Goal: Task Accomplishment & Management: Manage account settings

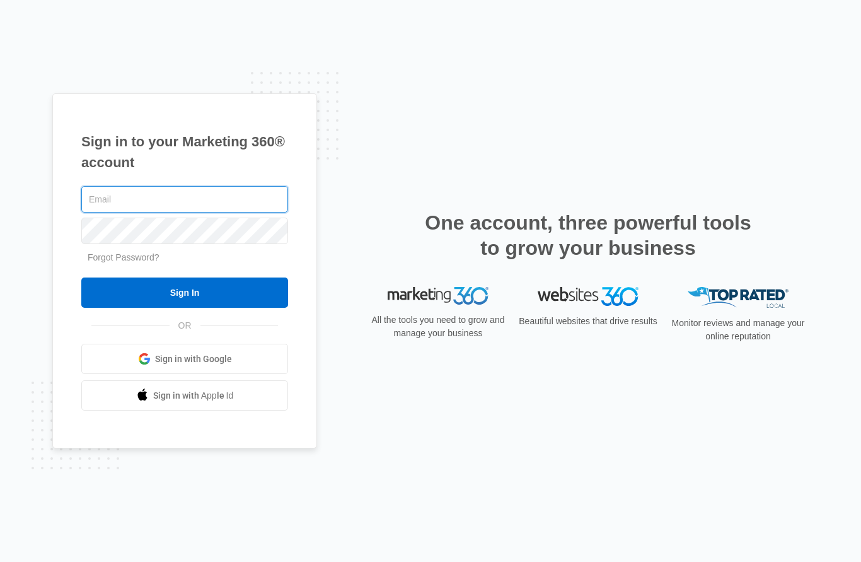
type input "[PERSON_NAME][EMAIL_ADDRESS][DOMAIN_NAME]"
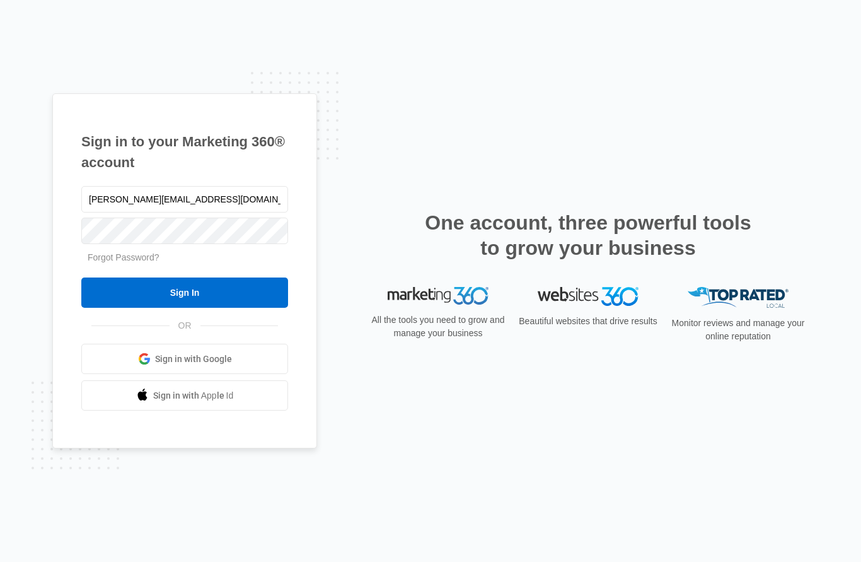
click at [185, 308] on input "Sign In" at bounding box center [184, 292] width 207 height 30
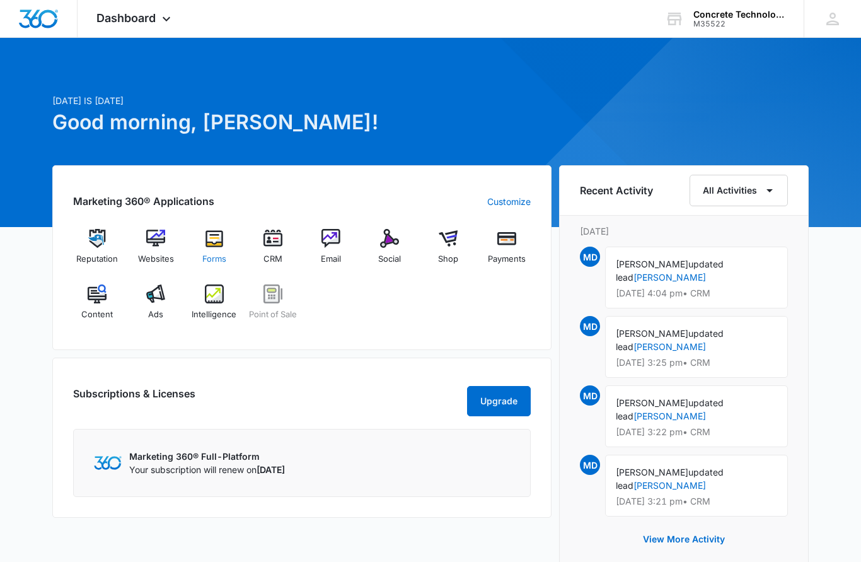
click at [213, 246] on img at bounding box center [214, 238] width 19 height 19
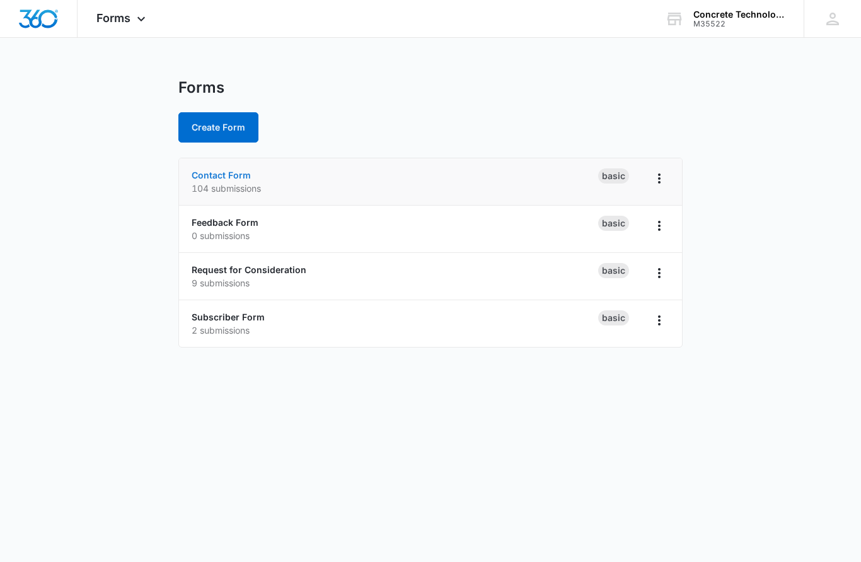
click at [219, 179] on link "Contact Form" at bounding box center [221, 175] width 59 height 11
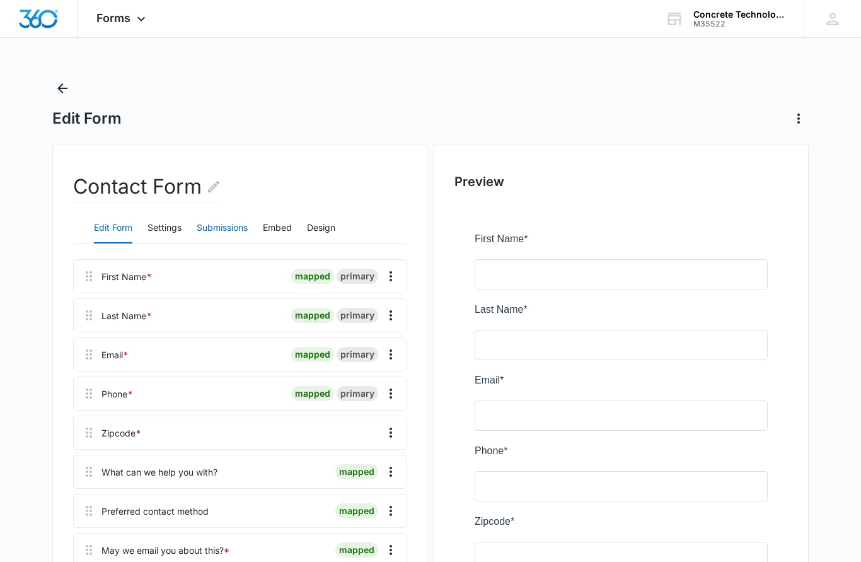
click at [226, 232] on button "Submissions" at bounding box center [222, 228] width 51 height 30
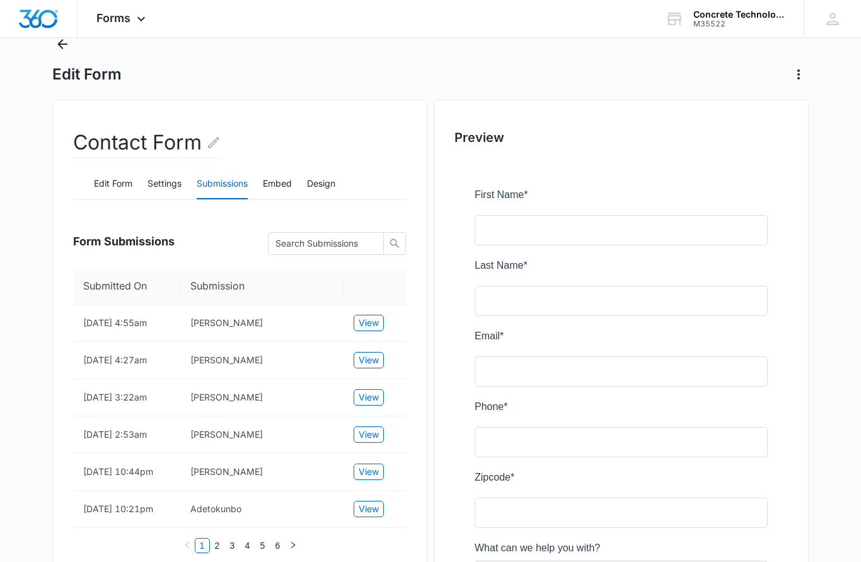
scroll to position [41, 0]
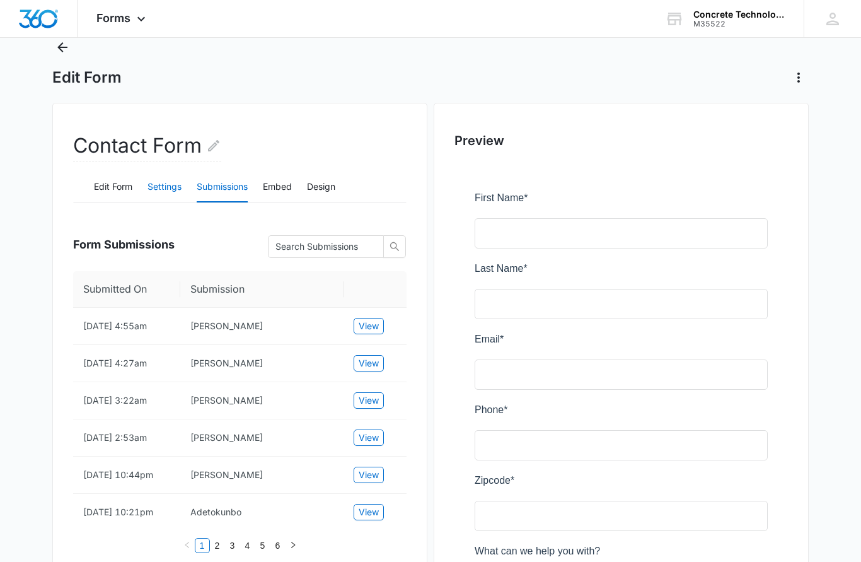
click at [158, 190] on button "Settings" at bounding box center [165, 187] width 34 height 30
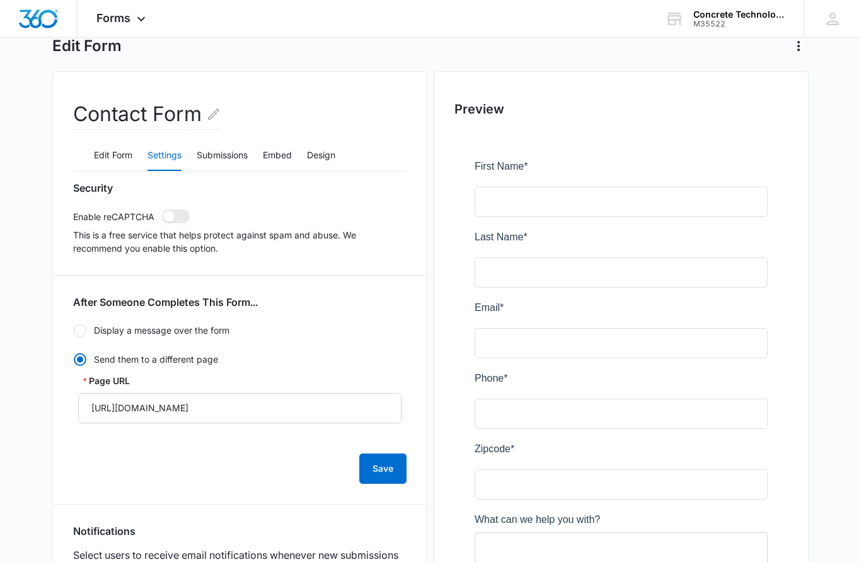
scroll to position [62, 0]
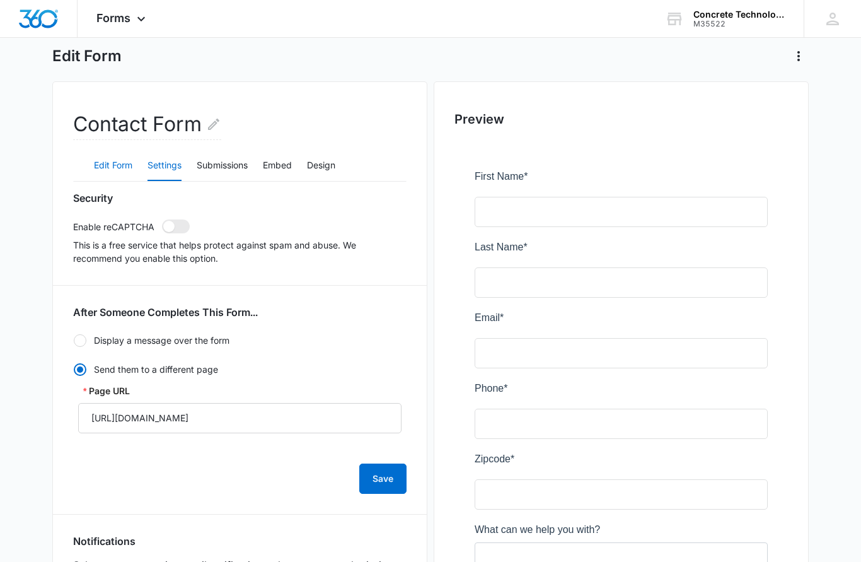
click at [107, 170] on button "Edit Form" at bounding box center [113, 166] width 38 height 30
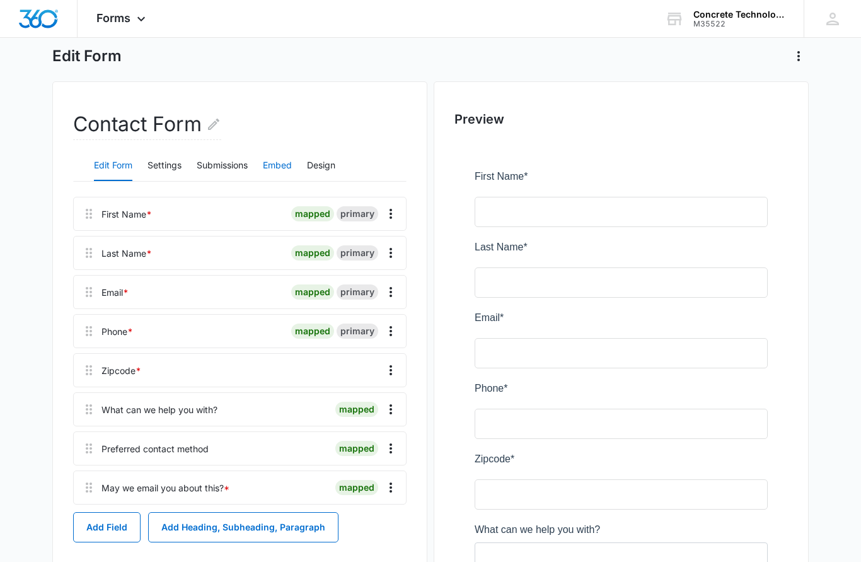
click at [274, 172] on button "Embed" at bounding box center [277, 166] width 29 height 30
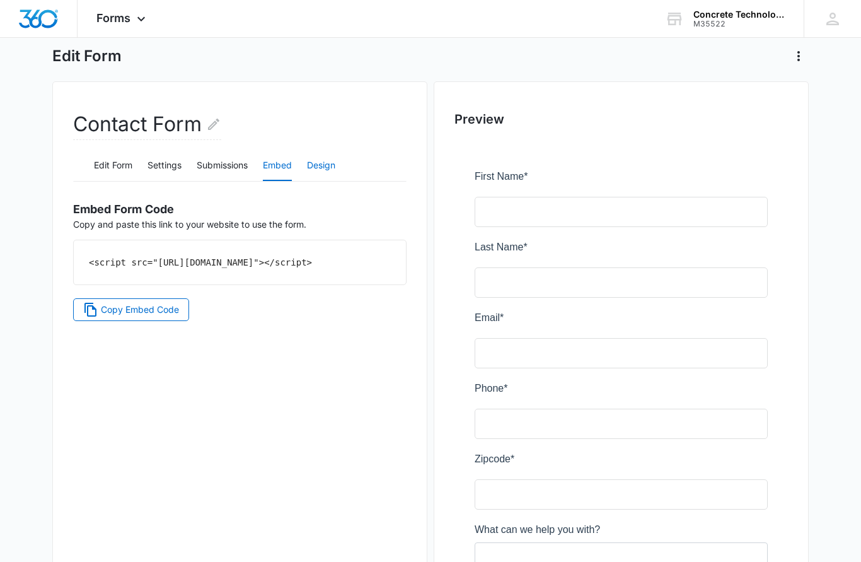
click at [323, 173] on button "Design" at bounding box center [321, 166] width 28 height 30
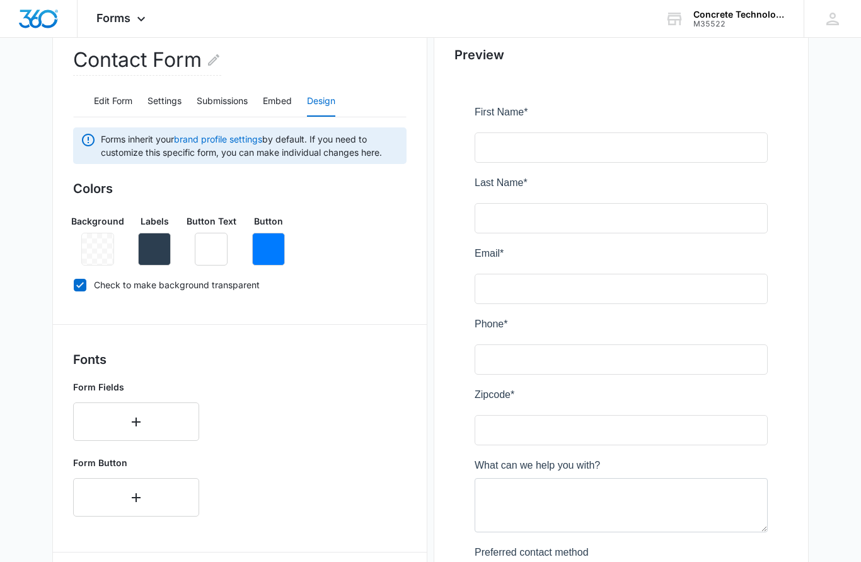
scroll to position [0, 0]
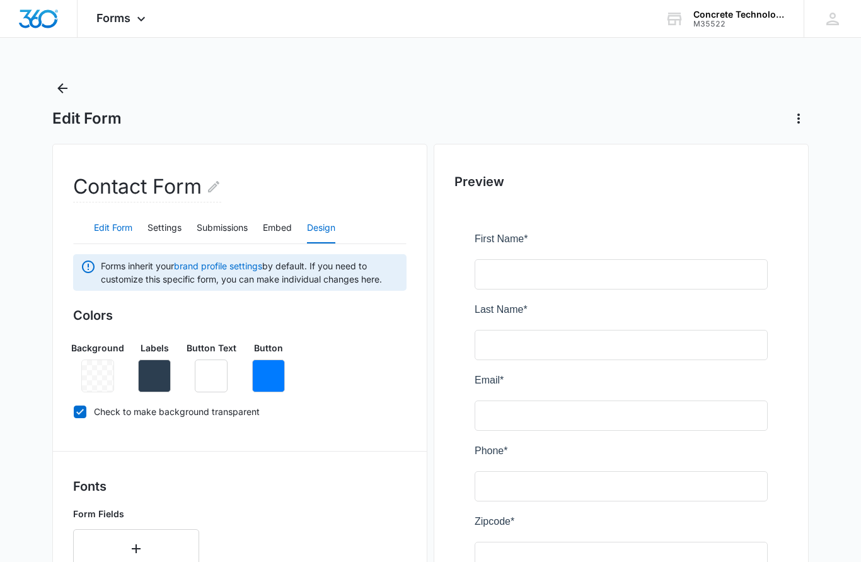
click at [104, 228] on button "Edit Form" at bounding box center [113, 228] width 38 height 30
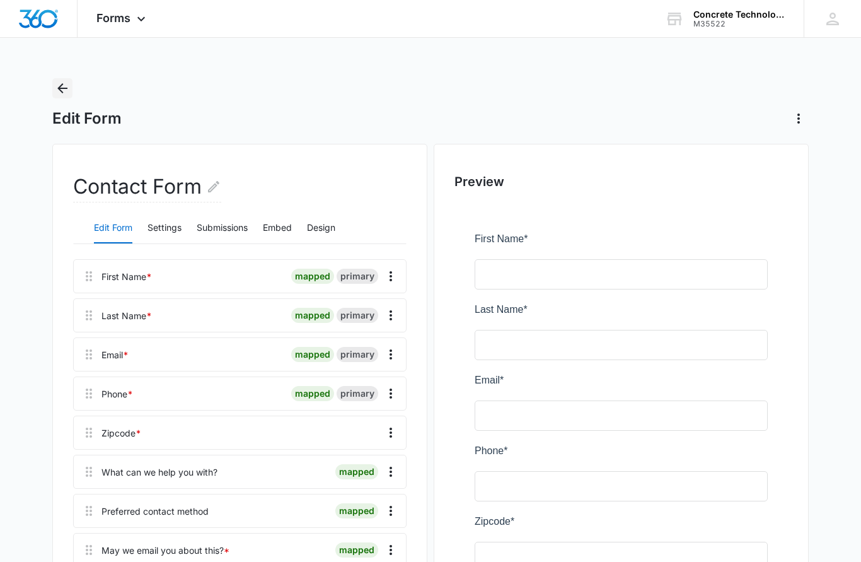
click at [62, 95] on icon "Back" at bounding box center [62, 88] width 15 height 15
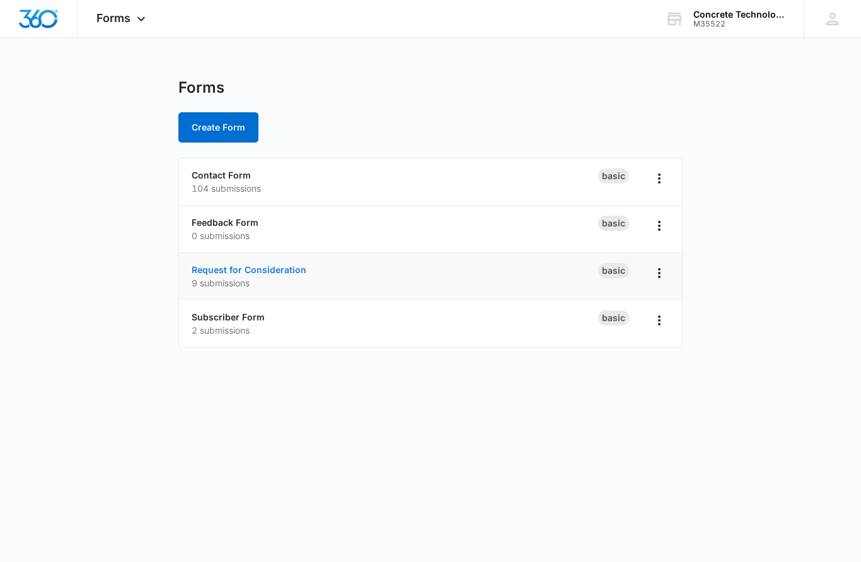
click at [234, 266] on link "Request for Consideration" at bounding box center [249, 269] width 115 height 11
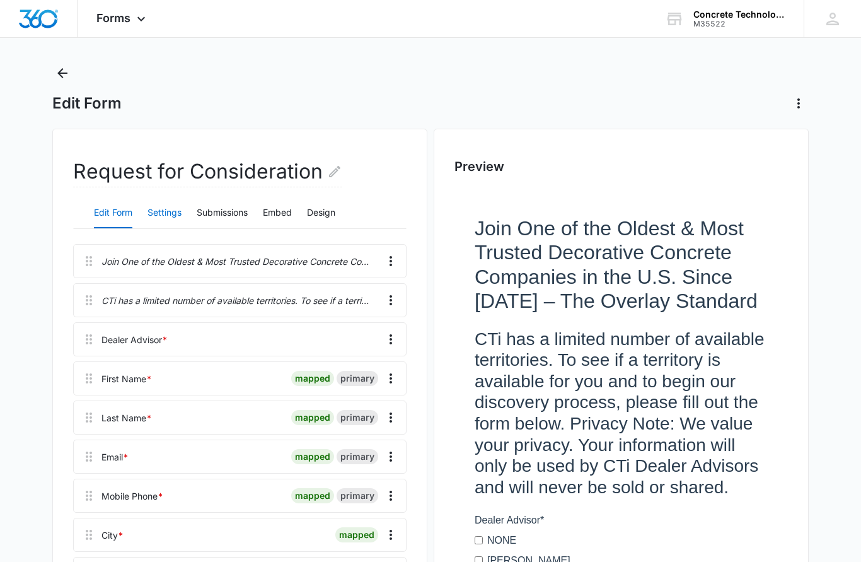
click at [158, 214] on button "Settings" at bounding box center [165, 214] width 34 height 30
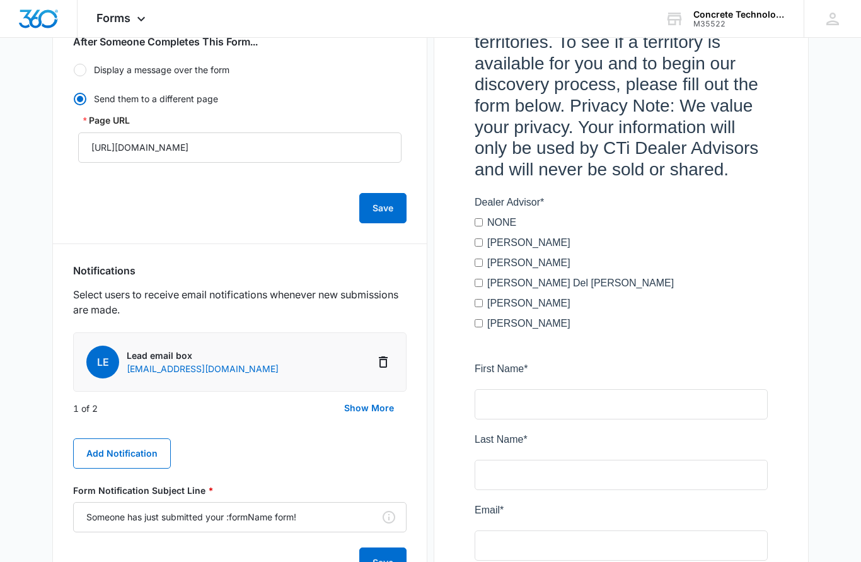
scroll to position [349, 0]
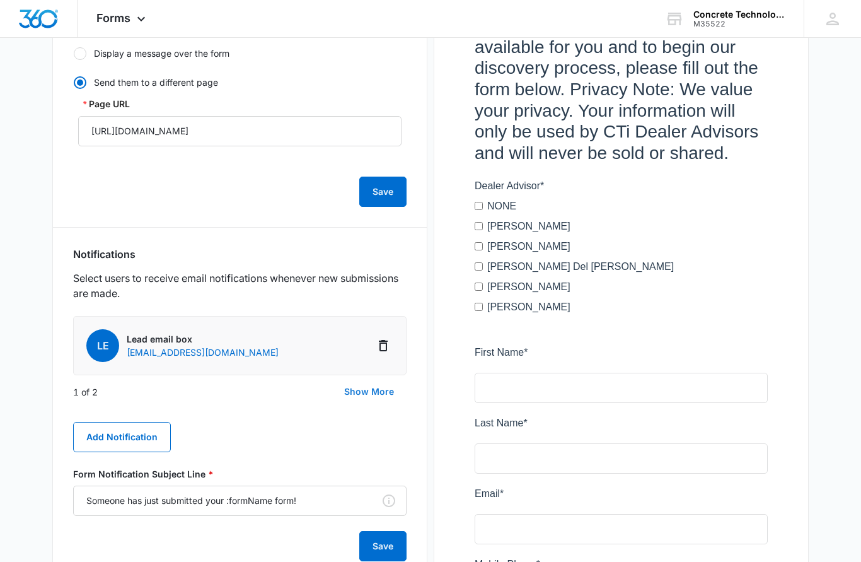
click at [357, 400] on button "Show More" at bounding box center [369, 392] width 75 height 30
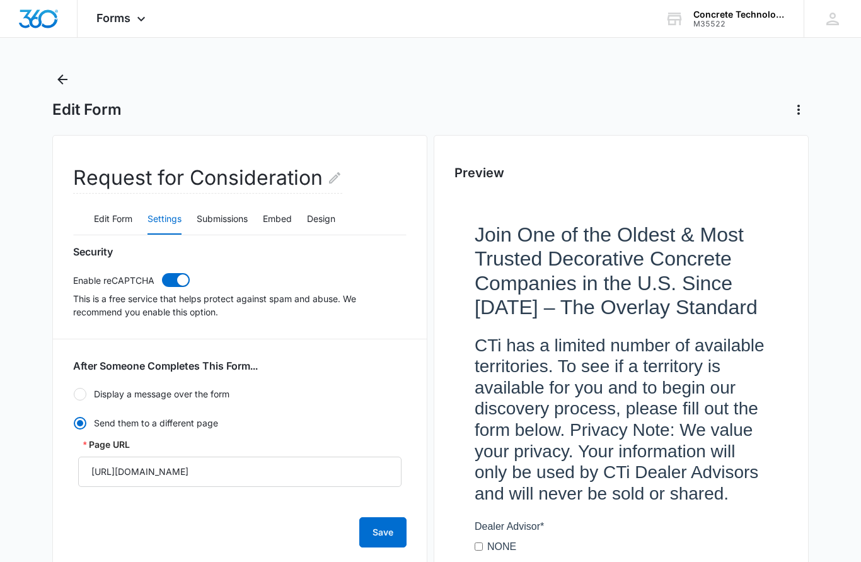
scroll to position [0, 0]
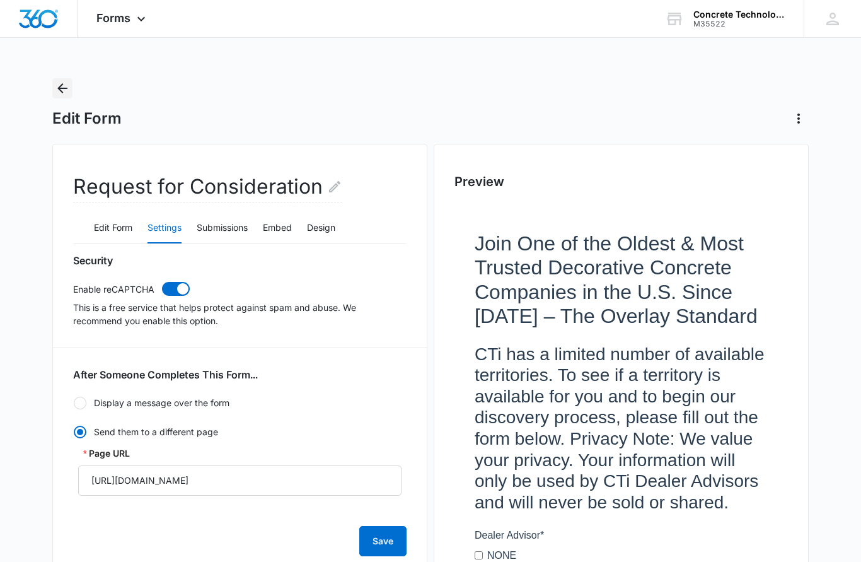
click at [61, 88] on icon "Back" at bounding box center [62, 88] width 10 height 10
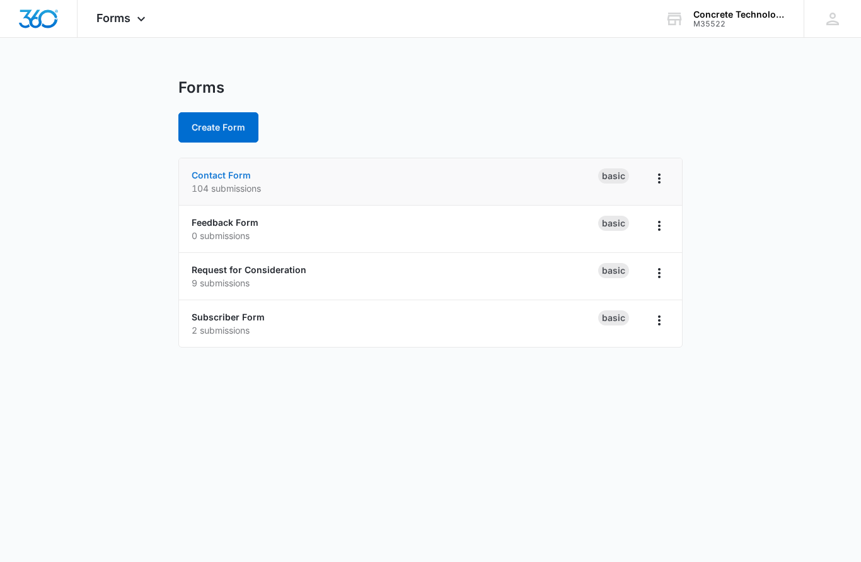
click at [206, 178] on link "Contact Form" at bounding box center [221, 175] width 59 height 11
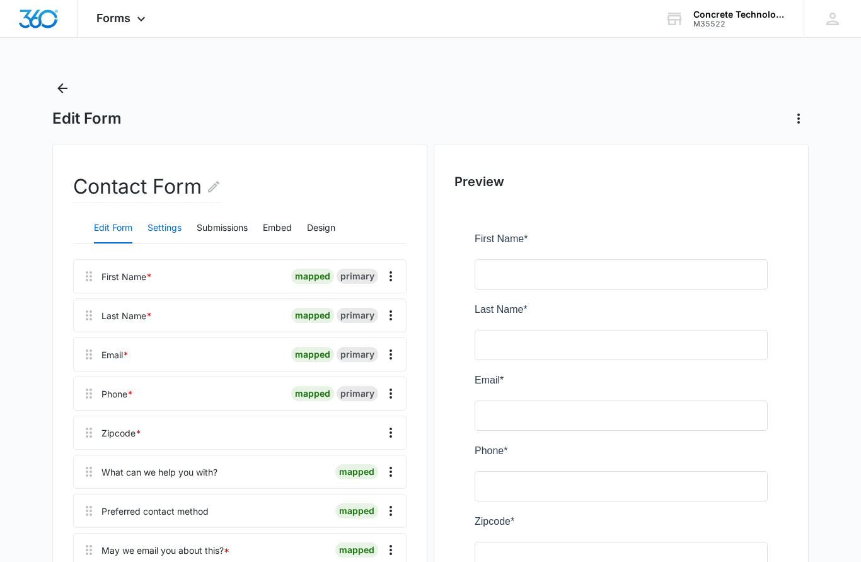
click at [167, 228] on button "Settings" at bounding box center [165, 228] width 34 height 30
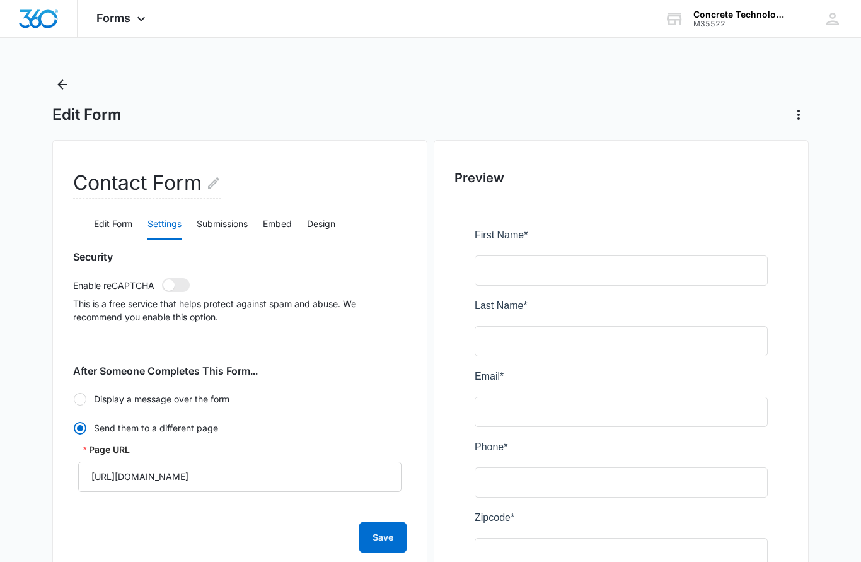
scroll to position [3, 0]
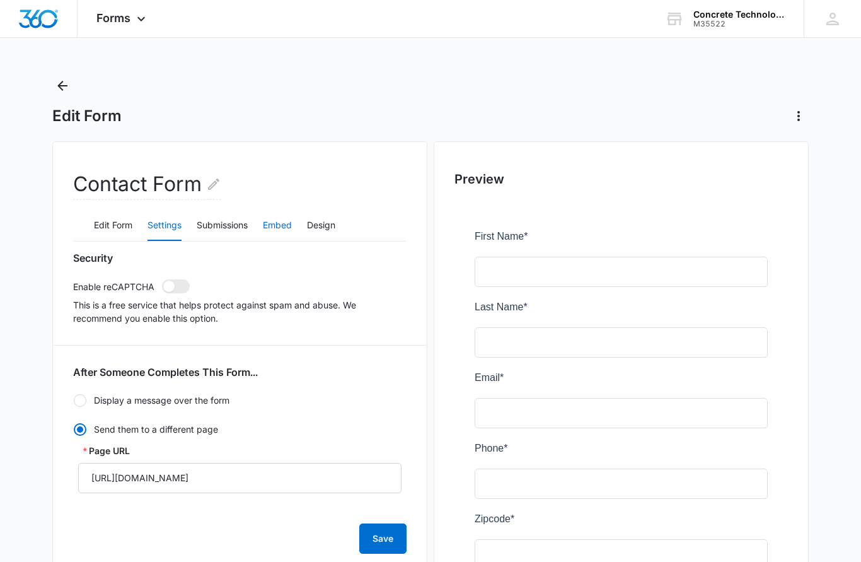
click at [270, 229] on button "Embed" at bounding box center [277, 226] width 29 height 30
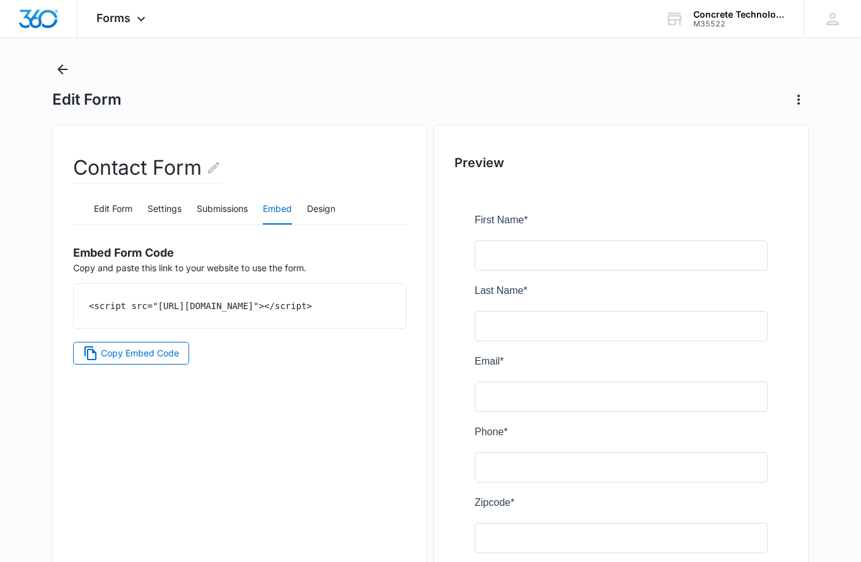
scroll to position [14, 0]
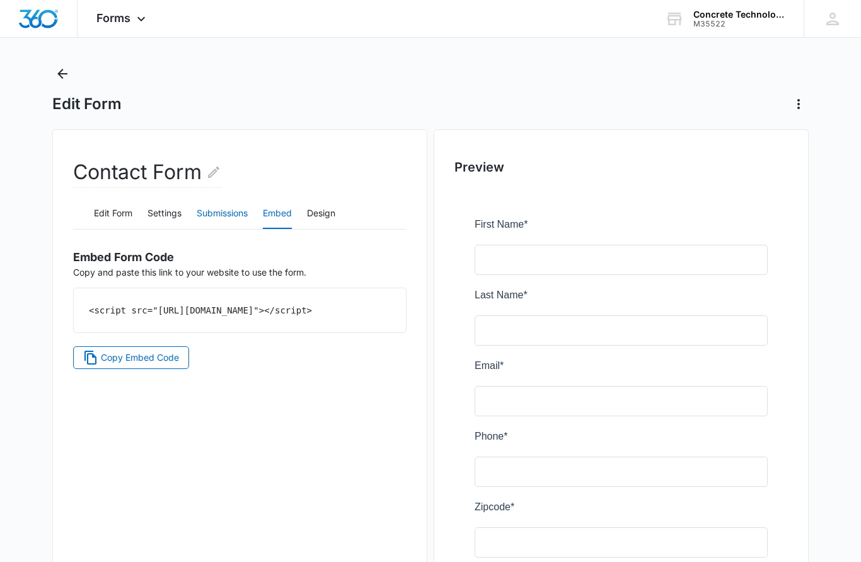
click at [223, 221] on button "Submissions" at bounding box center [222, 214] width 51 height 30
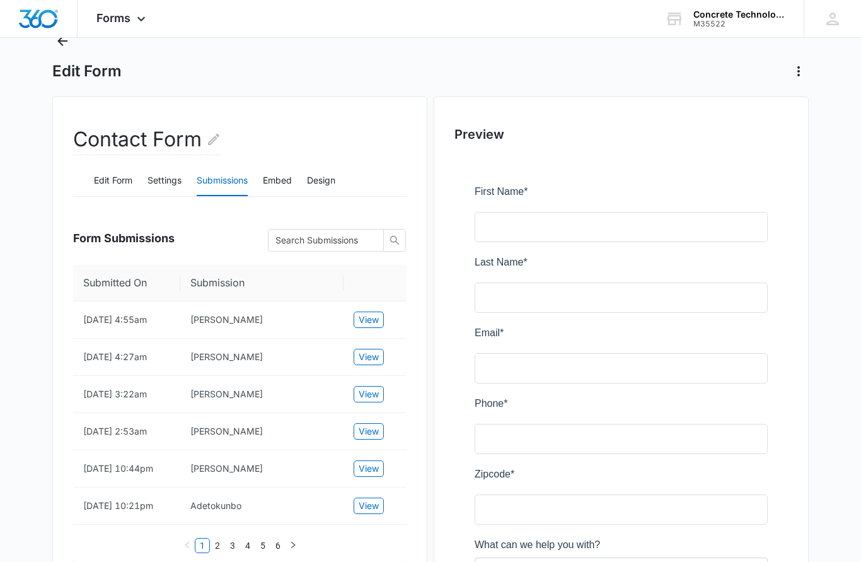
scroll to position [44, 0]
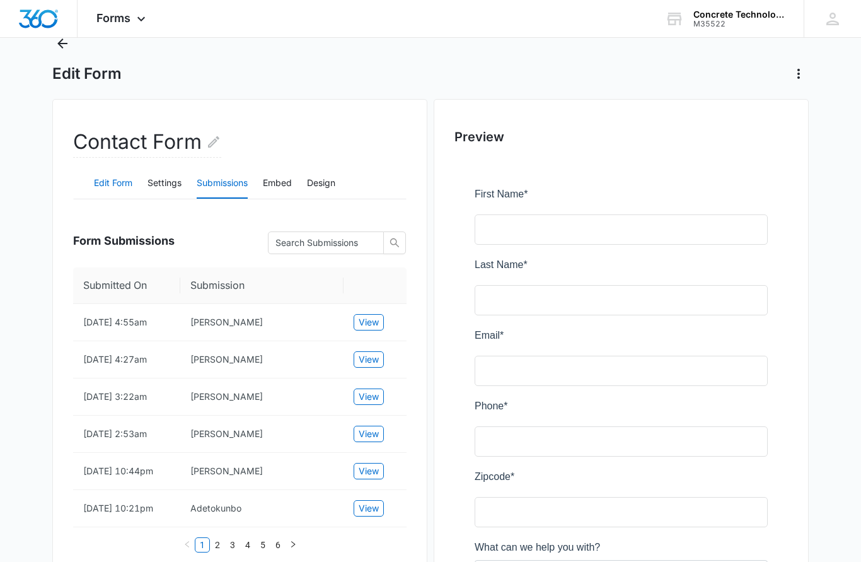
click at [102, 179] on button "Edit Form" at bounding box center [113, 184] width 38 height 30
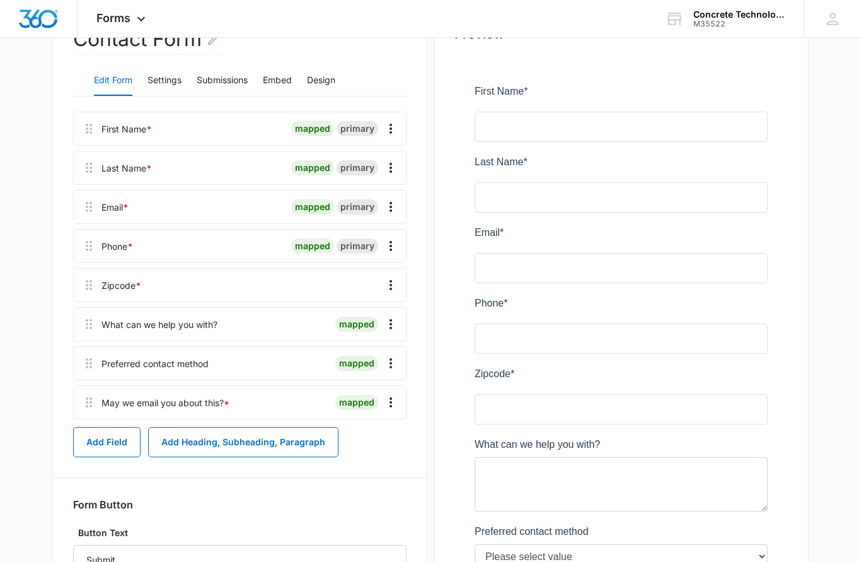
scroll to position [207, 0]
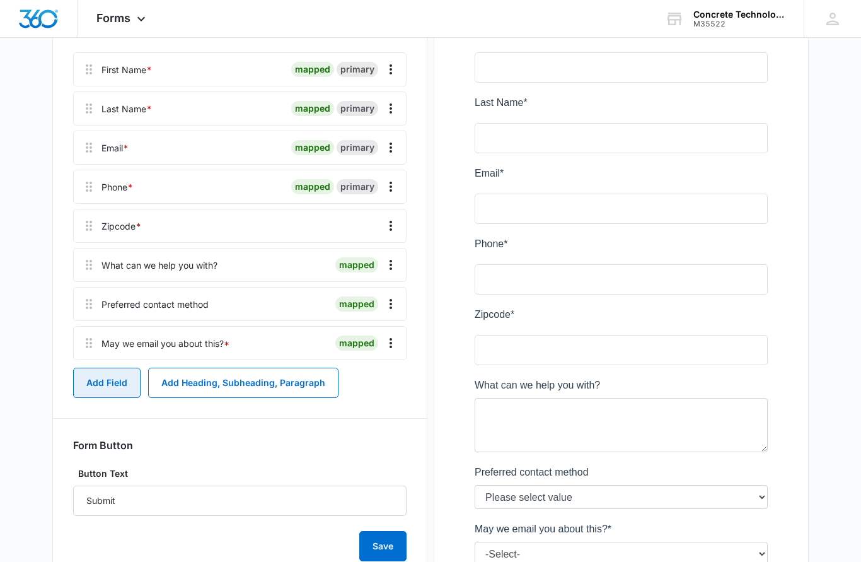
click at [90, 380] on button "Add Field" at bounding box center [106, 382] width 67 height 30
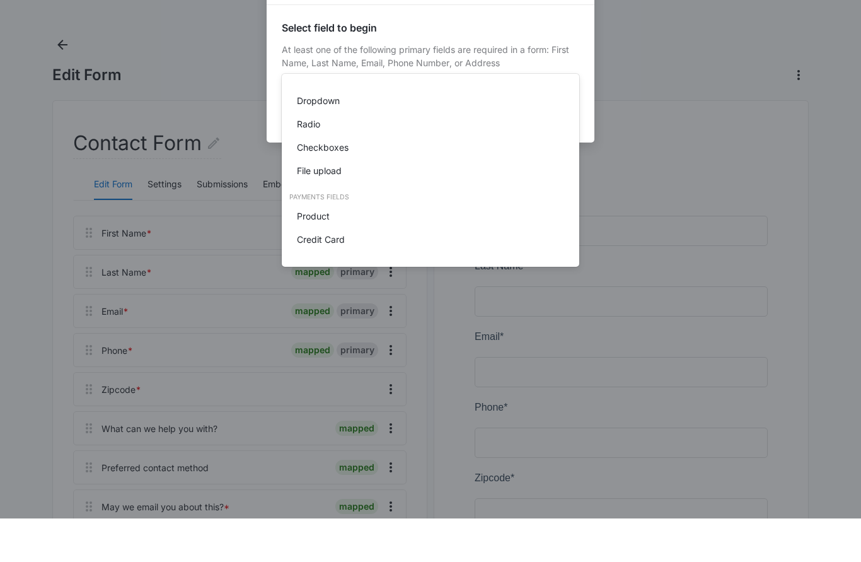
scroll to position [310, 0]
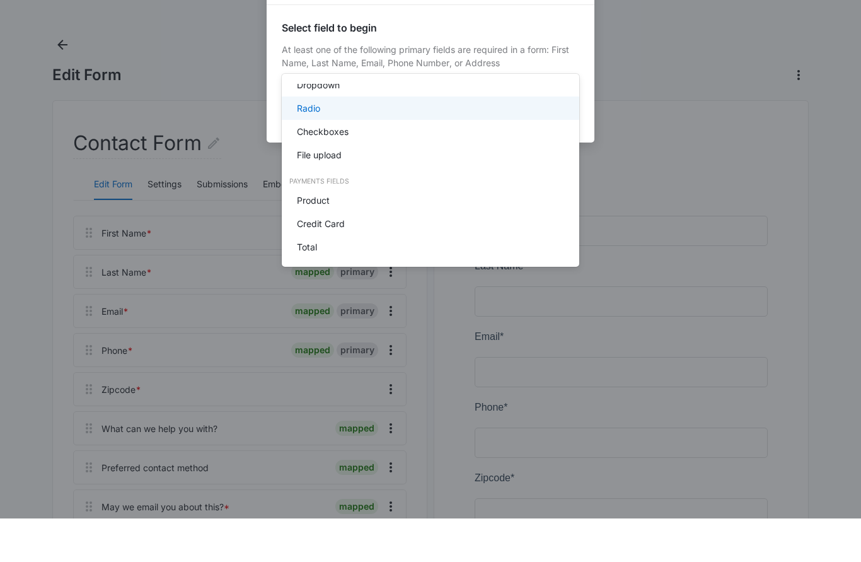
click at [314, 145] on p "Radio" at bounding box center [308, 151] width 23 height 13
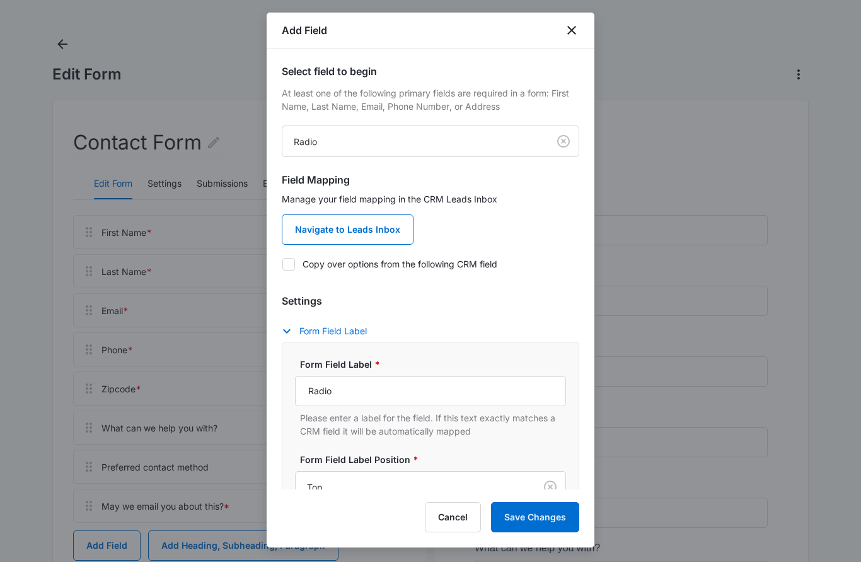
scroll to position [0, 0]
click at [558, 178] on body "Forms Apps Reputation Websites Forms CRM Email Social Shop Payments POS Content…" at bounding box center [430, 409] width 861 height 906
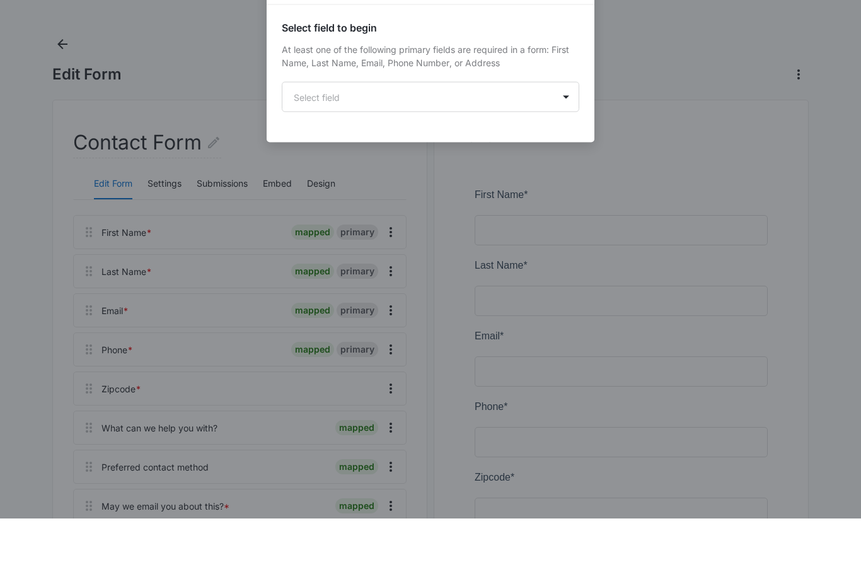
click at [320, 86] on p "At least one of the following primary fields are required in a form: First Name…" at bounding box center [431, 99] width 298 height 26
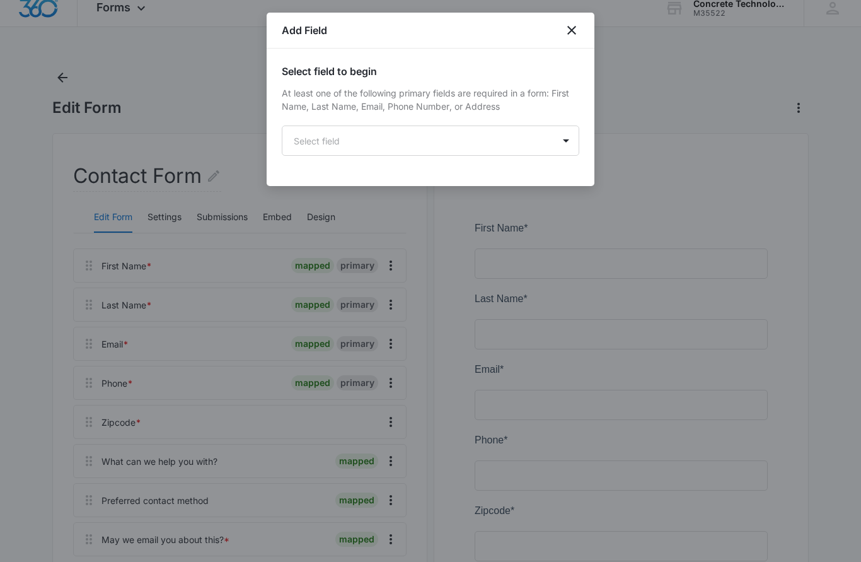
scroll to position [10, 0]
click at [569, 30] on icon "close" at bounding box center [571, 30] width 15 height 15
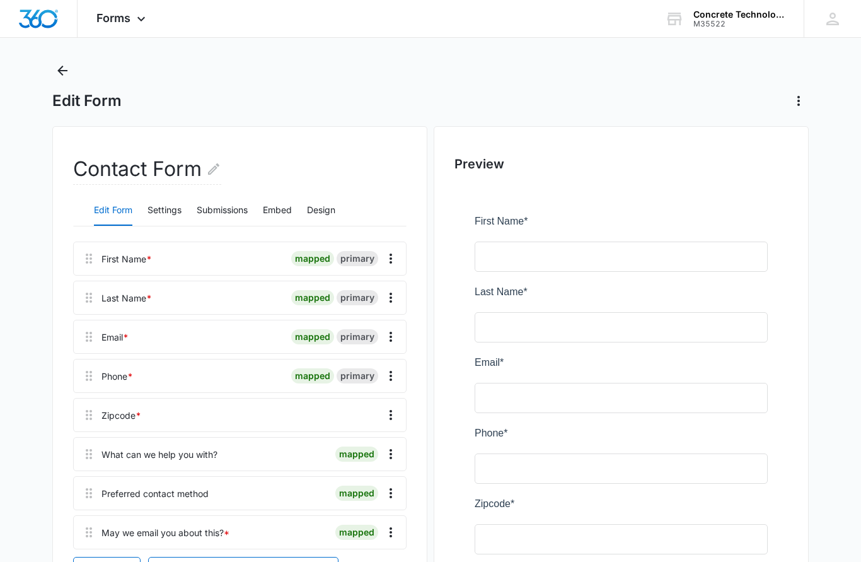
scroll to position [0, 0]
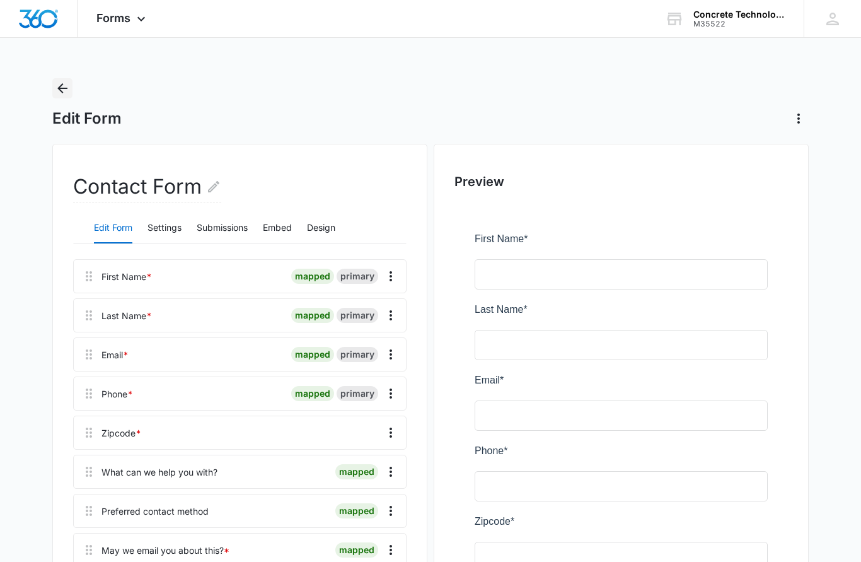
click at [58, 84] on icon "Back" at bounding box center [62, 88] width 15 height 15
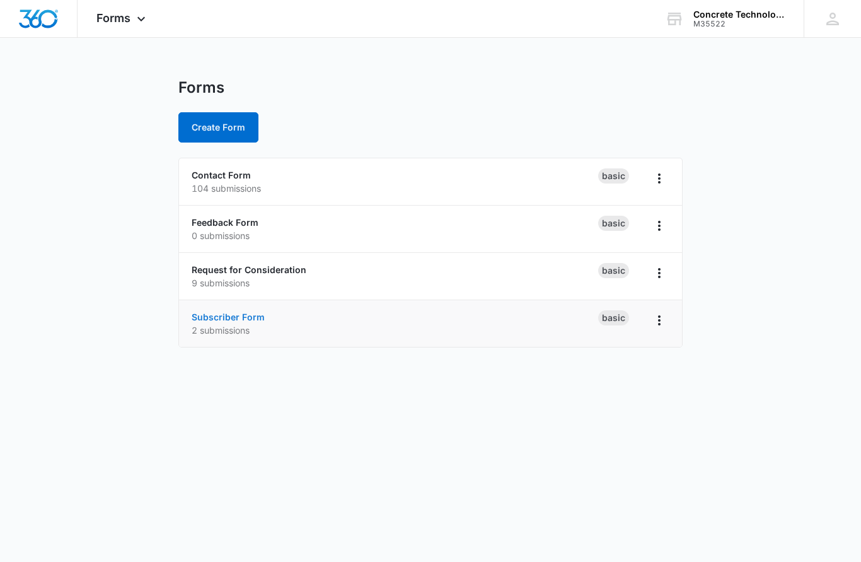
click at [211, 320] on link "Subscriber Form" at bounding box center [228, 316] width 73 height 11
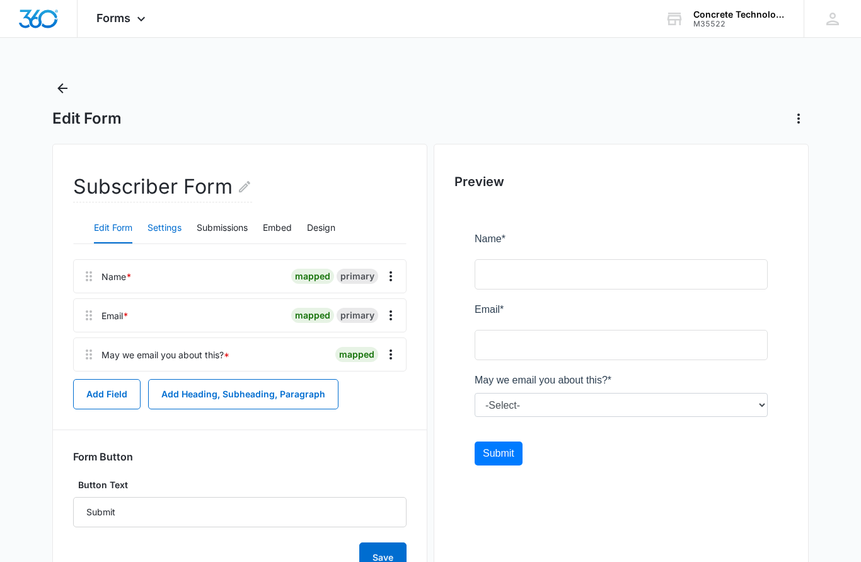
click at [163, 234] on button "Settings" at bounding box center [165, 228] width 34 height 30
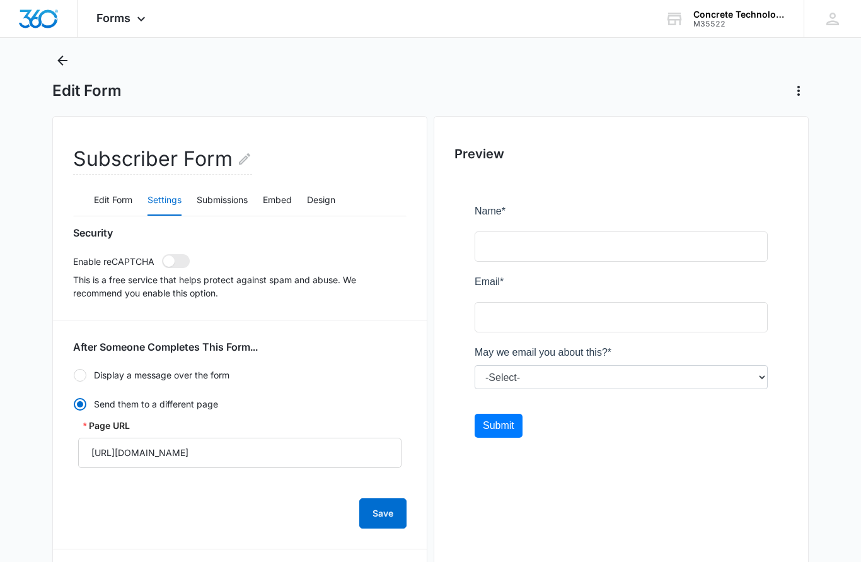
scroll to position [29, 0]
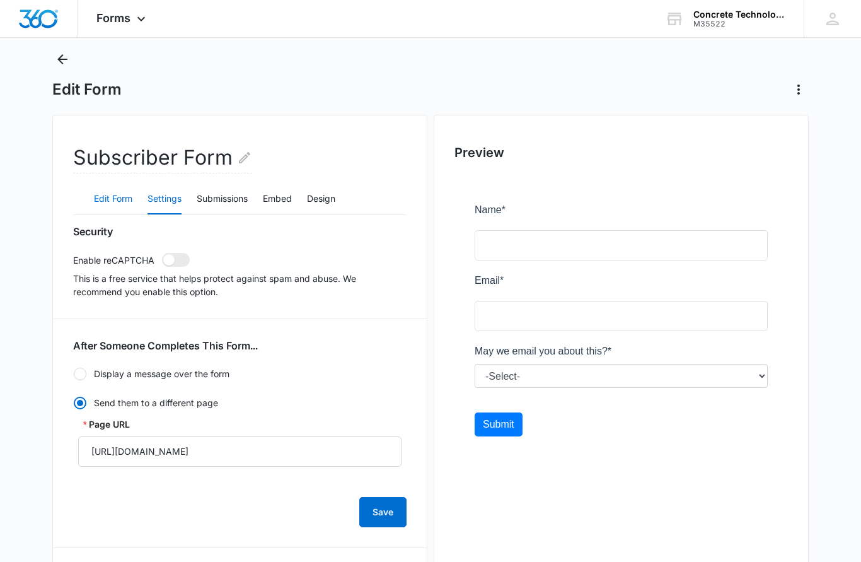
click at [95, 200] on button "Edit Form" at bounding box center [113, 199] width 38 height 30
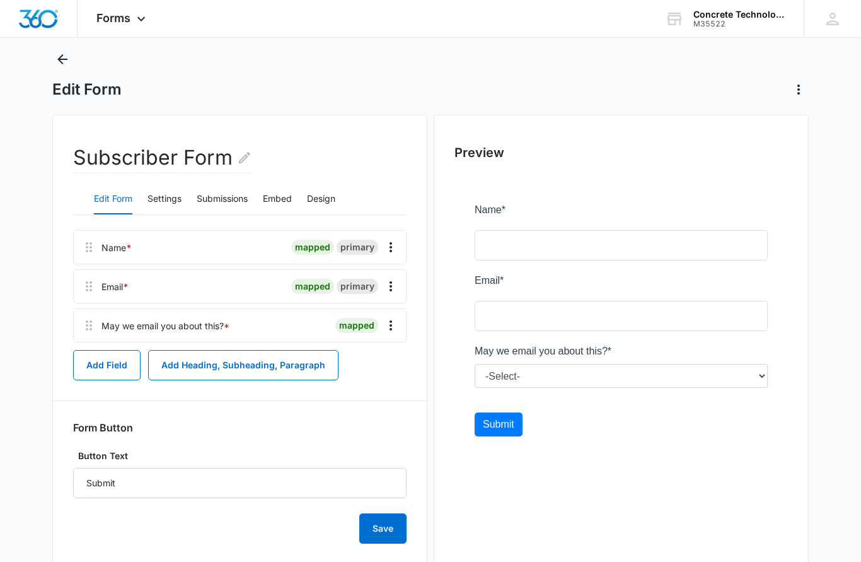
click at [46, 59] on main "Edit Form Subscriber Form Edit Form Settings Submissions Embed Design Name * ma…" at bounding box center [430, 319] width 861 height 540
click at [57, 66] on icon "Back" at bounding box center [62, 59] width 15 height 15
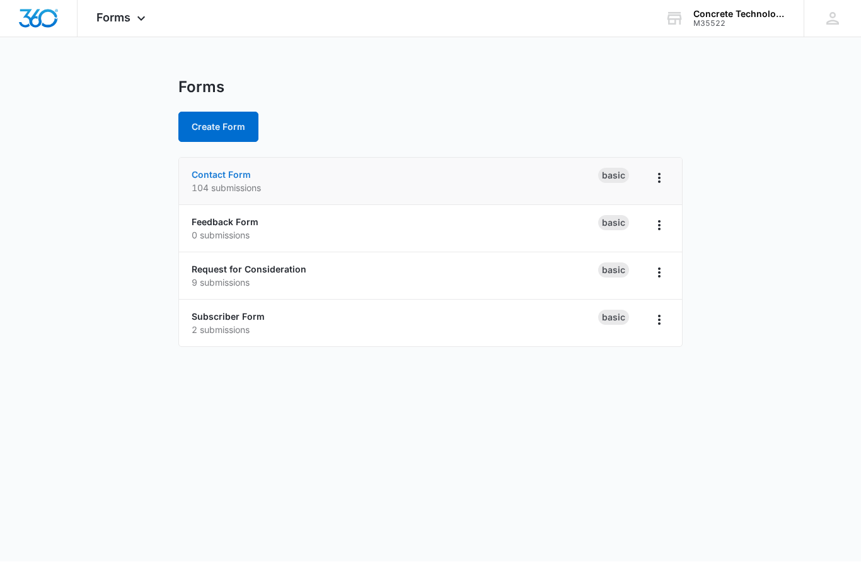
click at [204, 178] on link "Contact Form" at bounding box center [221, 175] width 59 height 11
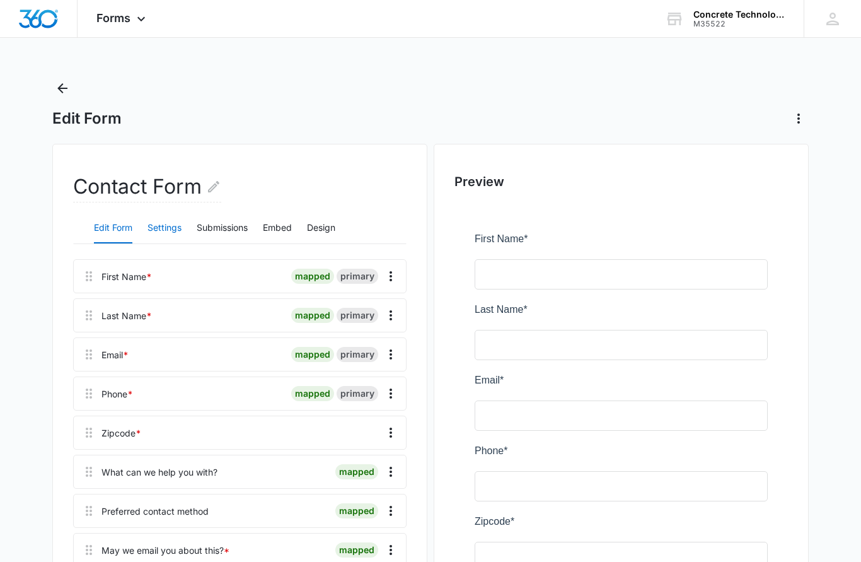
click at [158, 233] on button "Settings" at bounding box center [165, 228] width 34 height 30
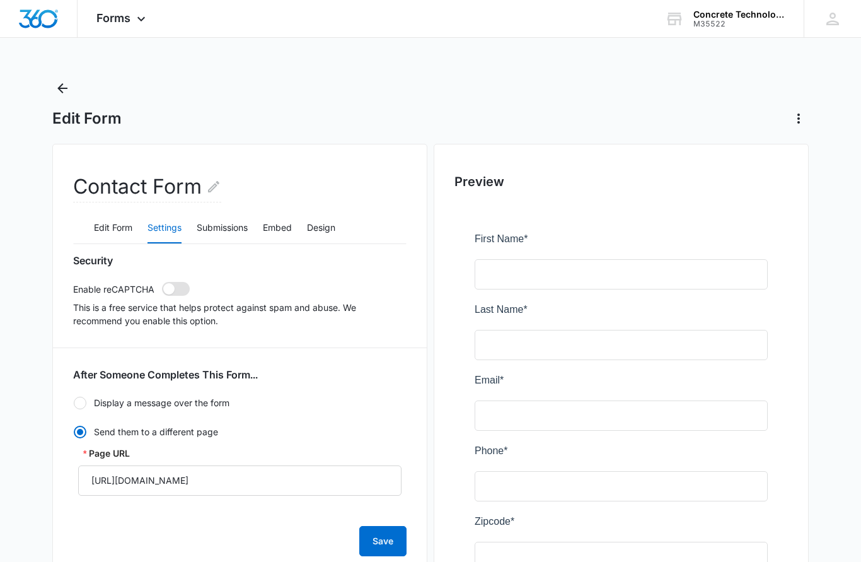
click at [173, 292] on span at bounding box center [168, 288] width 11 height 11
click at [162, 282] on input "checkbox" at bounding box center [161, 281] width 1 height 1
checkbox input "true"
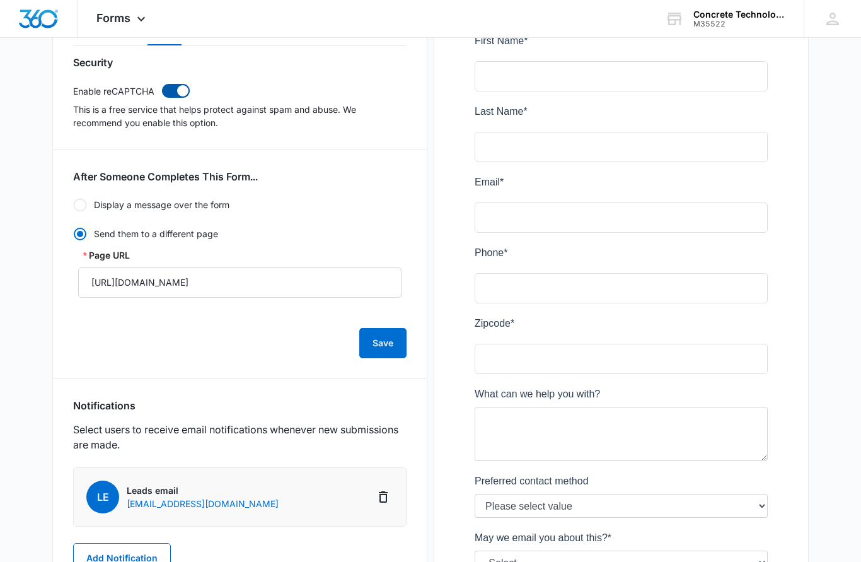
scroll to position [195, 0]
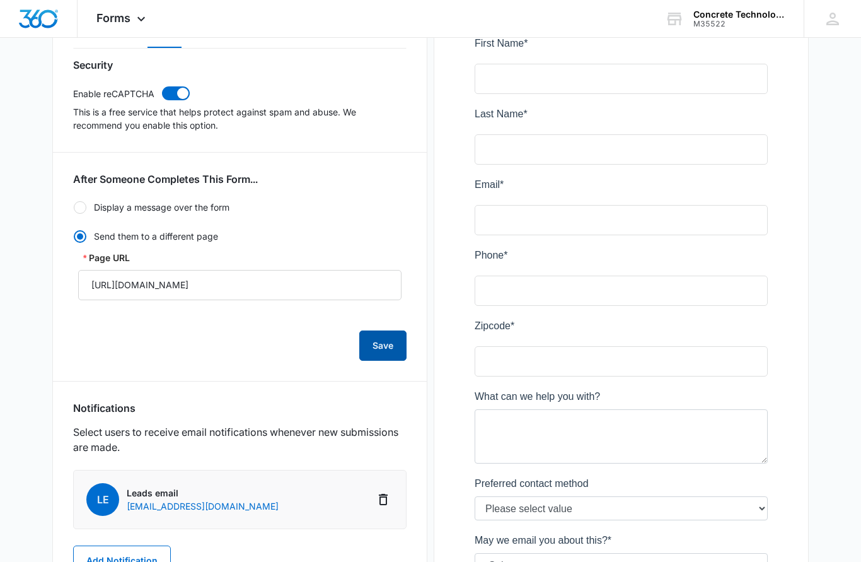
click at [381, 344] on button "Save" at bounding box center [382, 346] width 47 height 30
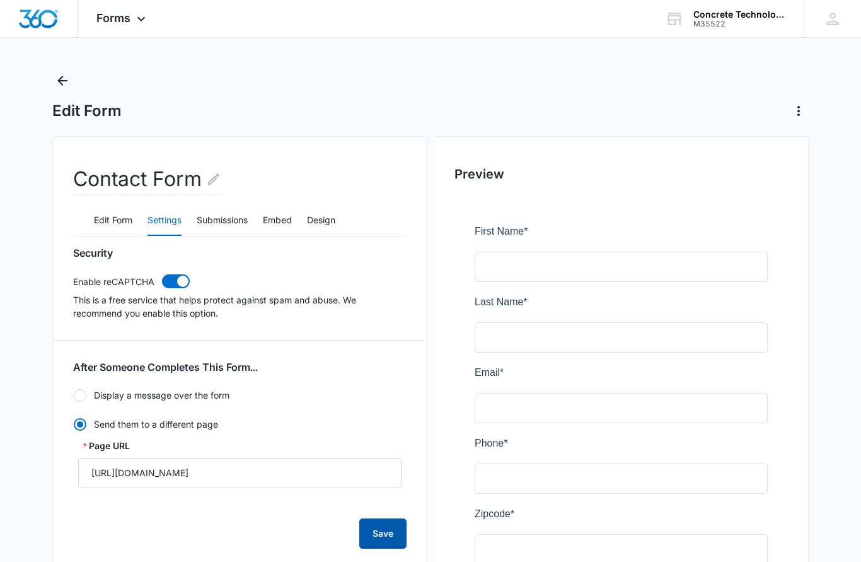
scroll to position [0, 0]
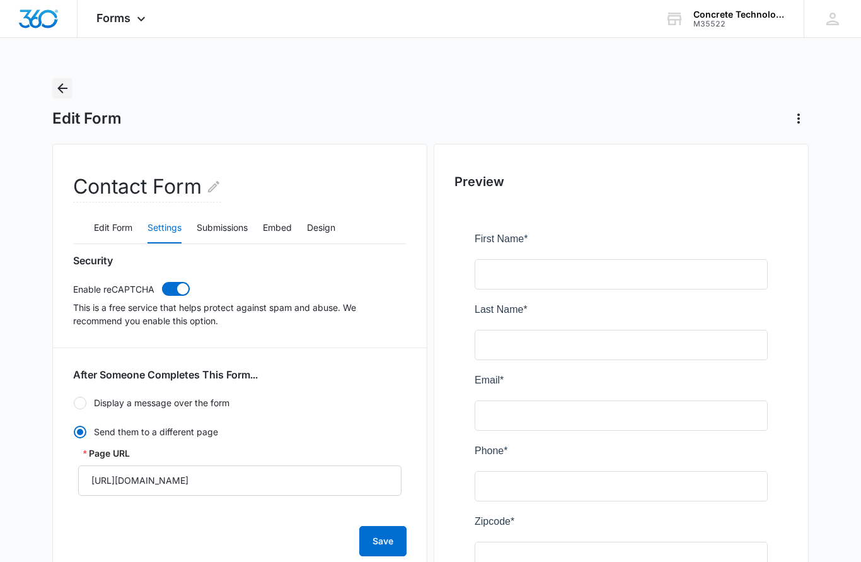
click at [61, 93] on icon "Back" at bounding box center [62, 88] width 15 height 15
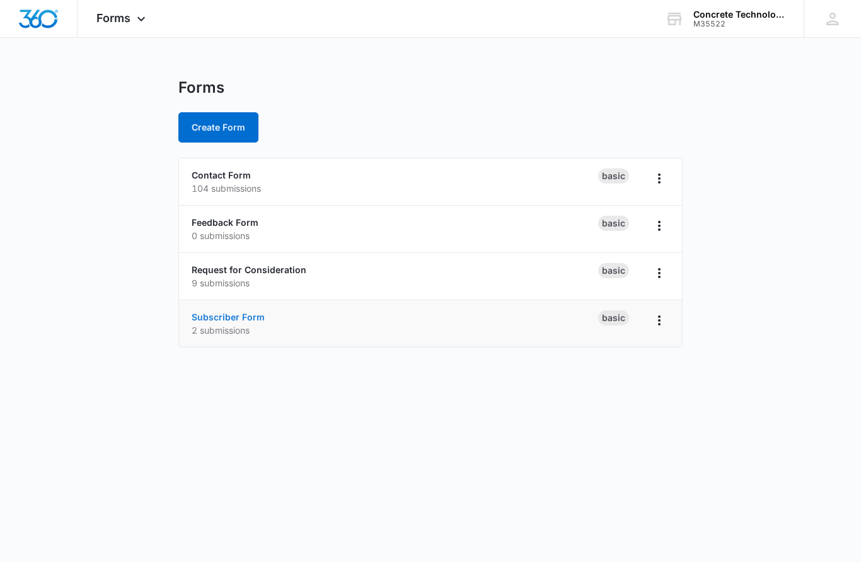
click at [212, 318] on link "Subscriber Form" at bounding box center [228, 316] width 73 height 11
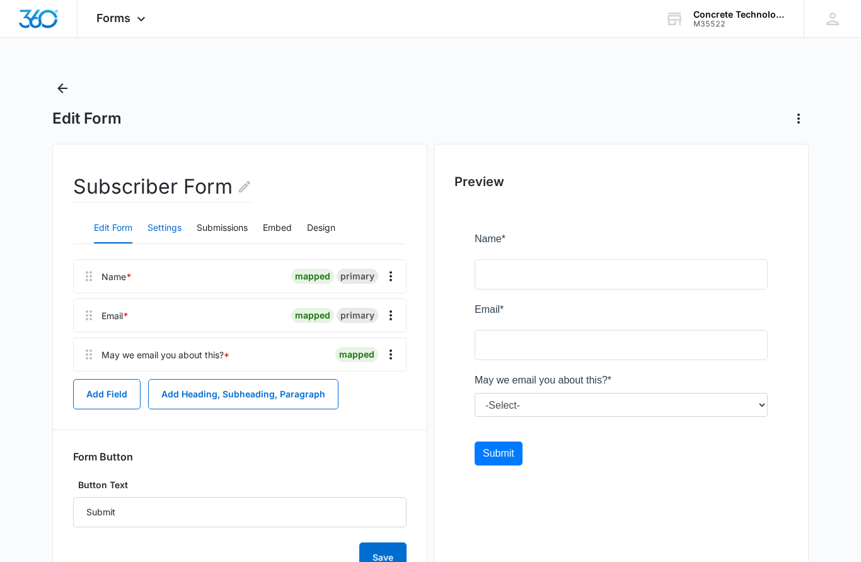
click at [157, 228] on button "Settings" at bounding box center [165, 228] width 34 height 30
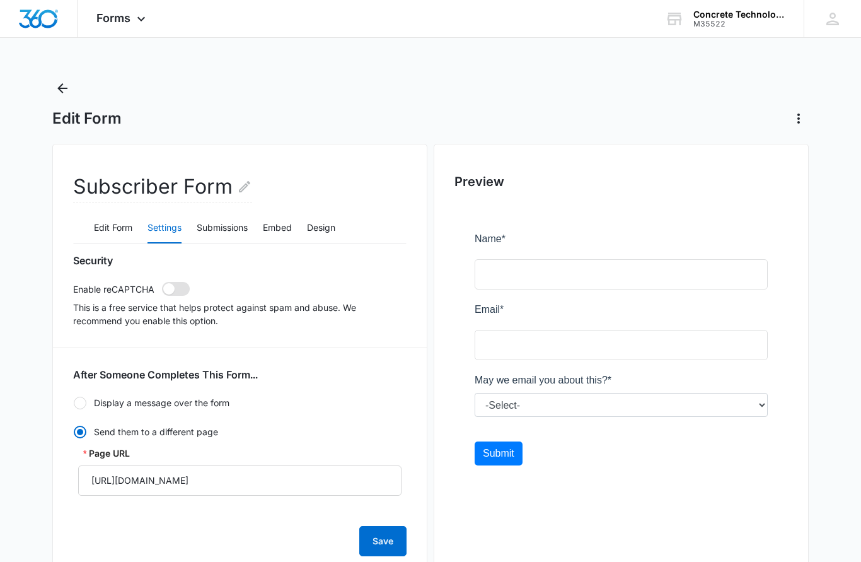
click at [180, 291] on span at bounding box center [176, 289] width 28 height 14
click at [162, 282] on input "checkbox" at bounding box center [161, 281] width 1 height 1
checkbox input "true"
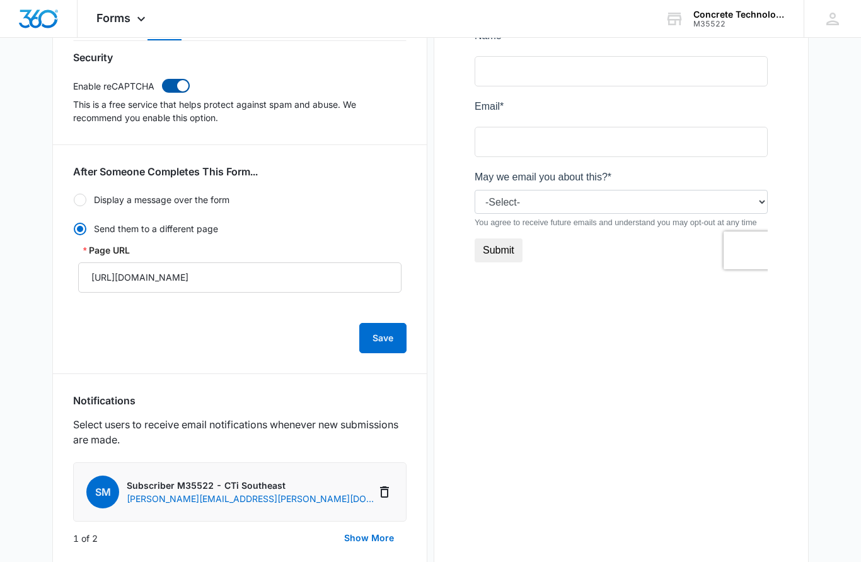
scroll to position [203, 0]
click at [378, 342] on button "Save" at bounding box center [382, 338] width 47 height 30
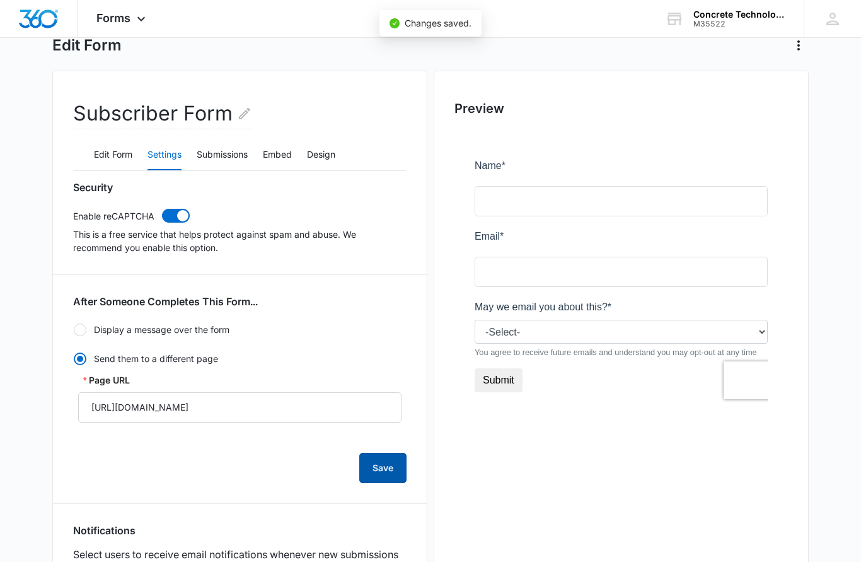
scroll to position [0, 0]
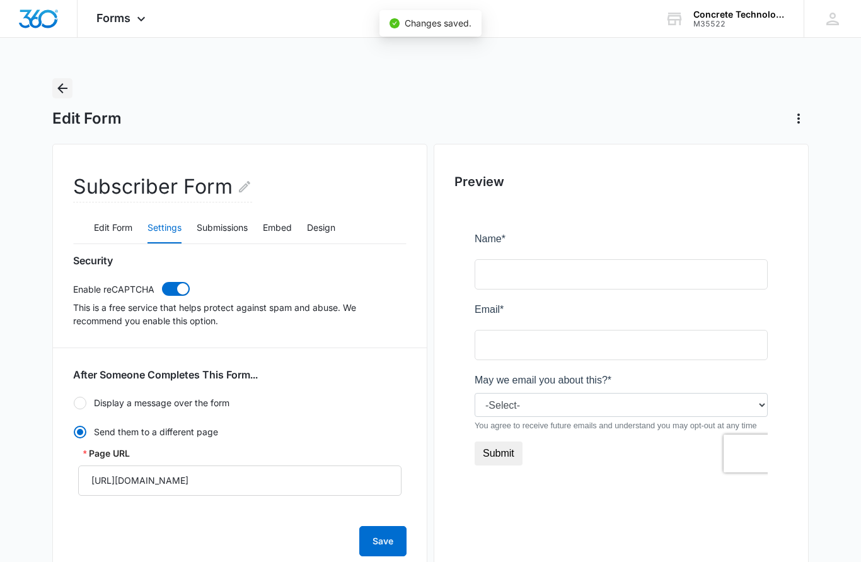
click at [59, 92] on icon "Back" at bounding box center [62, 88] width 15 height 15
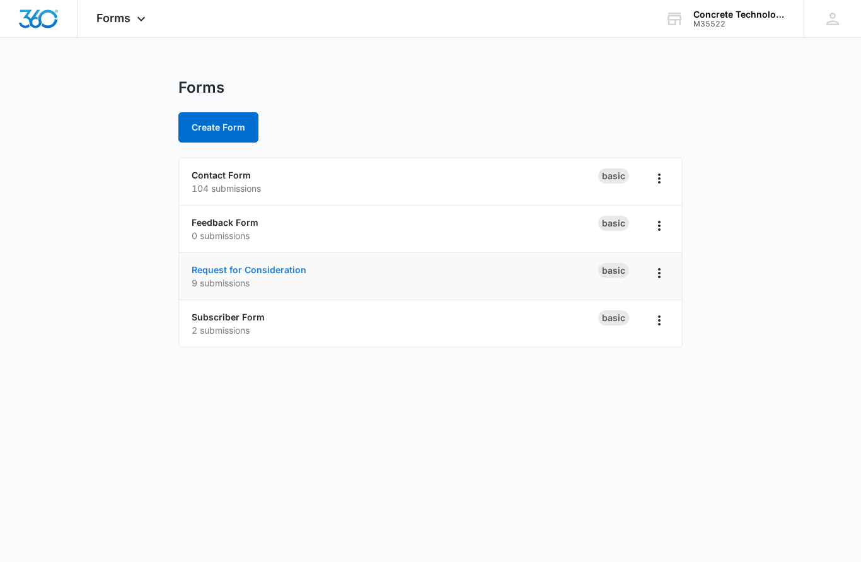
click at [224, 270] on link "Request for Consideration" at bounding box center [249, 269] width 115 height 11
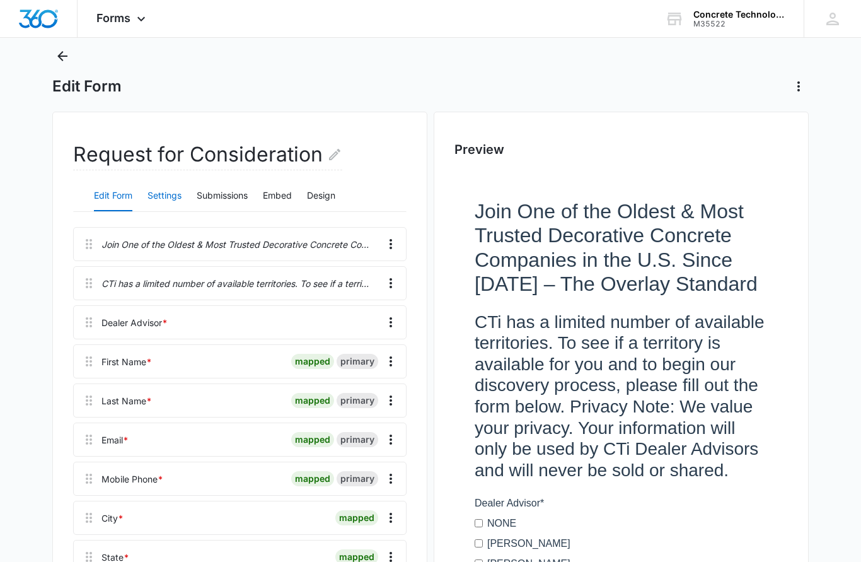
click at [160, 200] on button "Settings" at bounding box center [165, 197] width 34 height 30
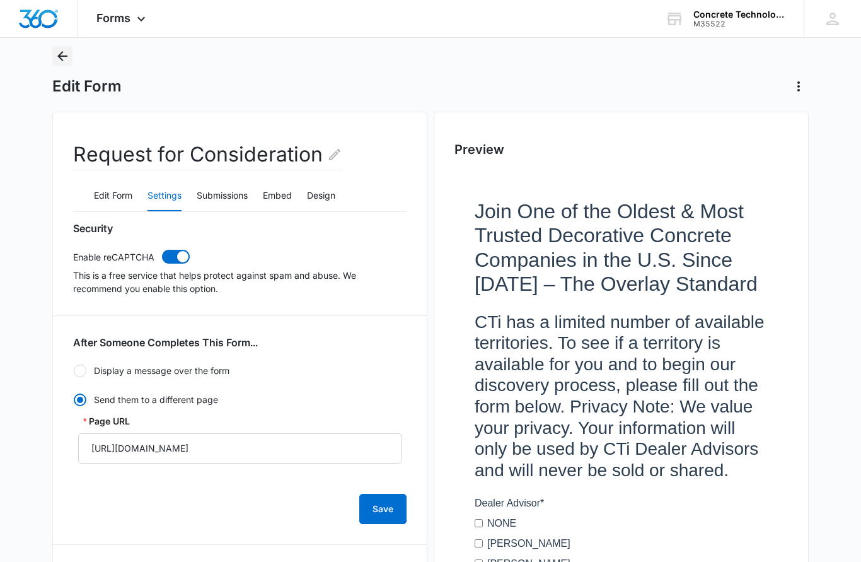
click at [62, 59] on icon "Back" at bounding box center [62, 56] width 10 height 10
